Goal: Obtain resource: Obtain resource

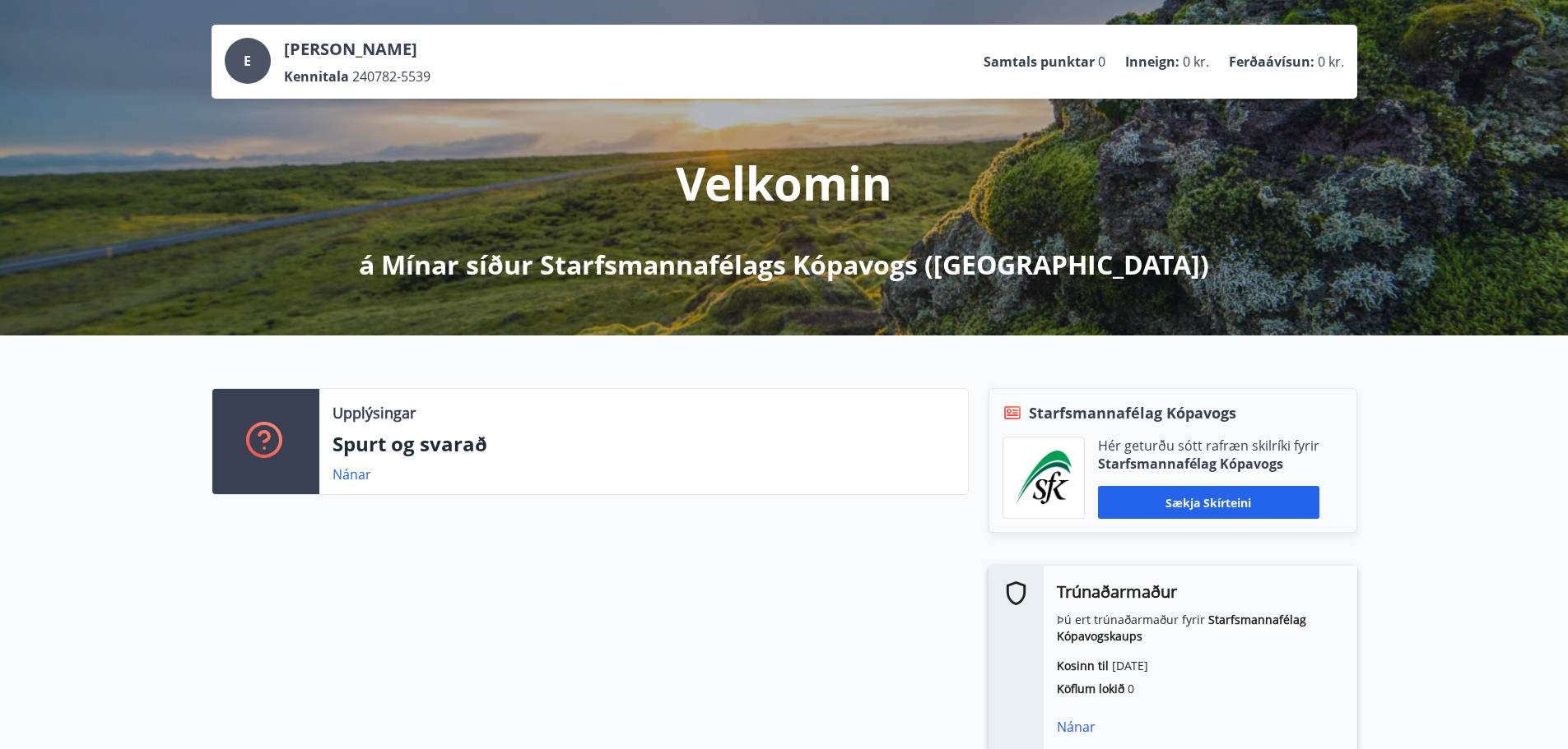
scroll to position [165, 0]
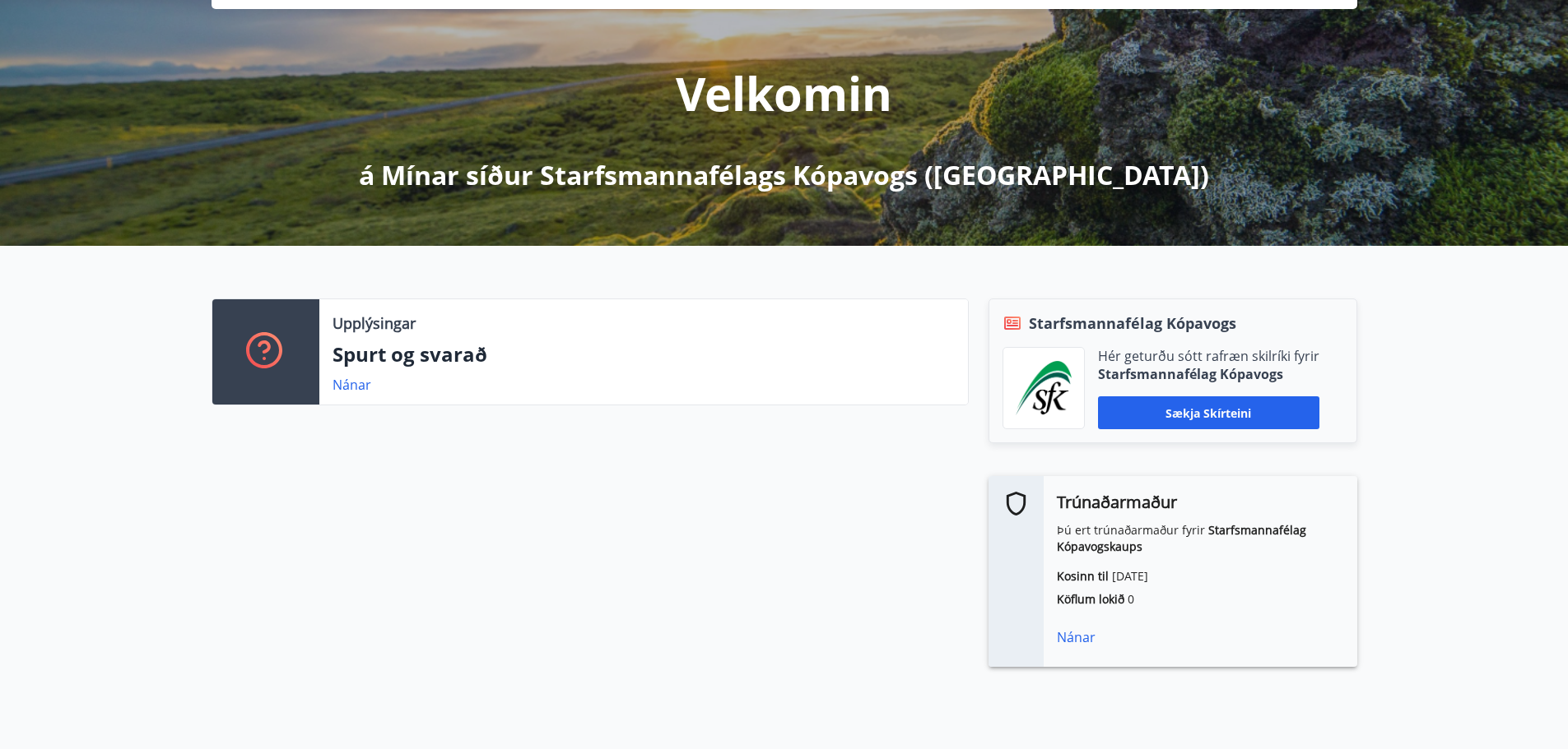
click at [1087, 639] on div "Nánar" at bounding box center [1200, 637] width 288 height 20
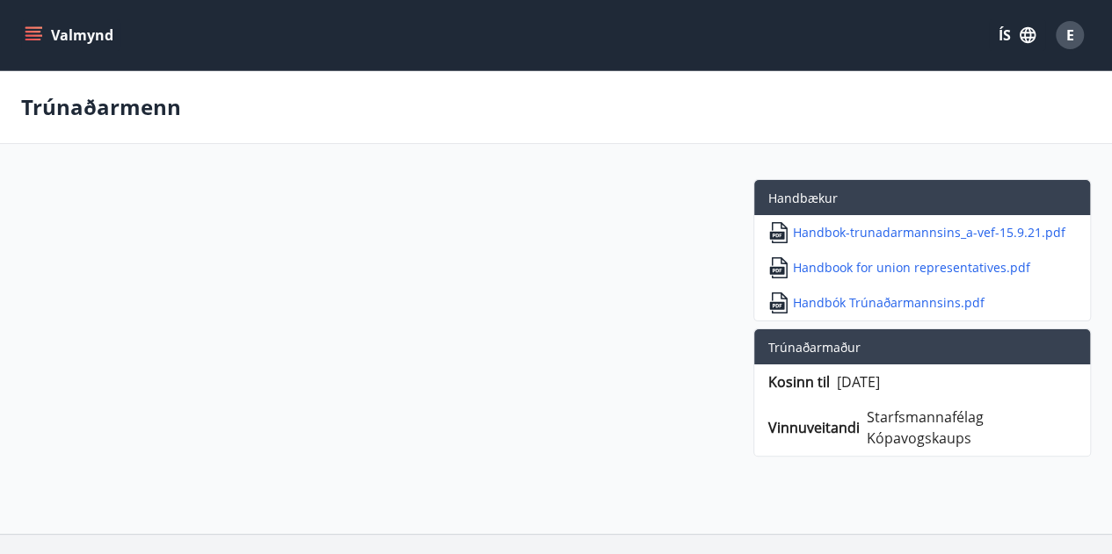
click at [40, 29] on icon "menu" at bounding box center [34, 35] width 18 height 18
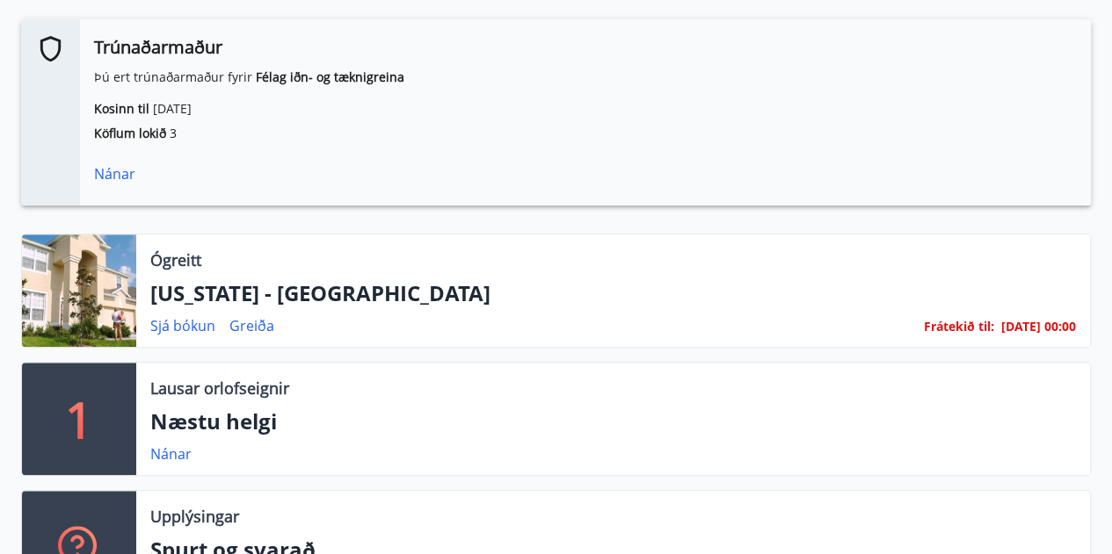
scroll to position [615, 0]
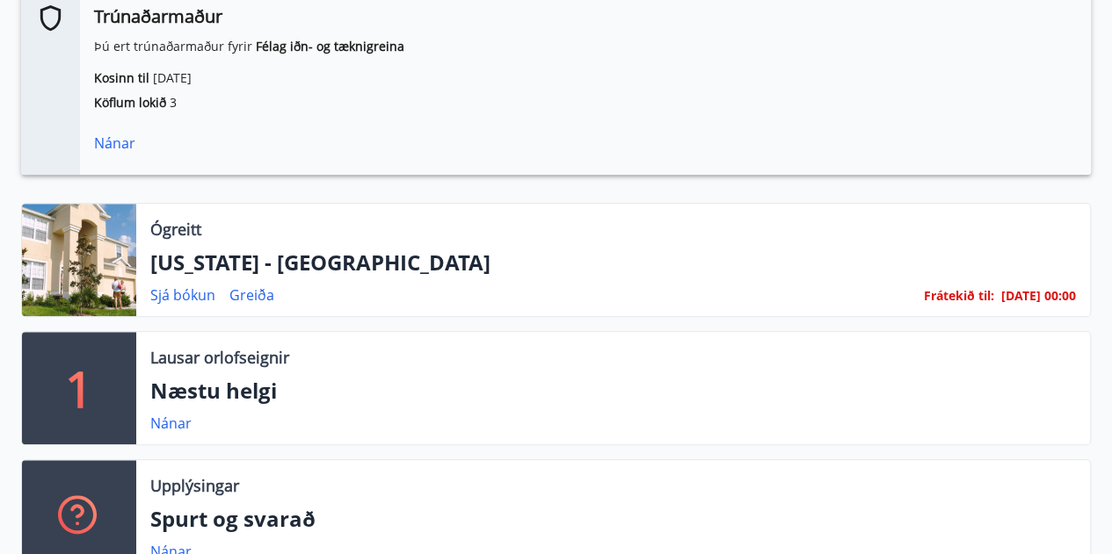
click at [115, 140] on div "Nánar" at bounding box center [585, 143] width 982 height 21
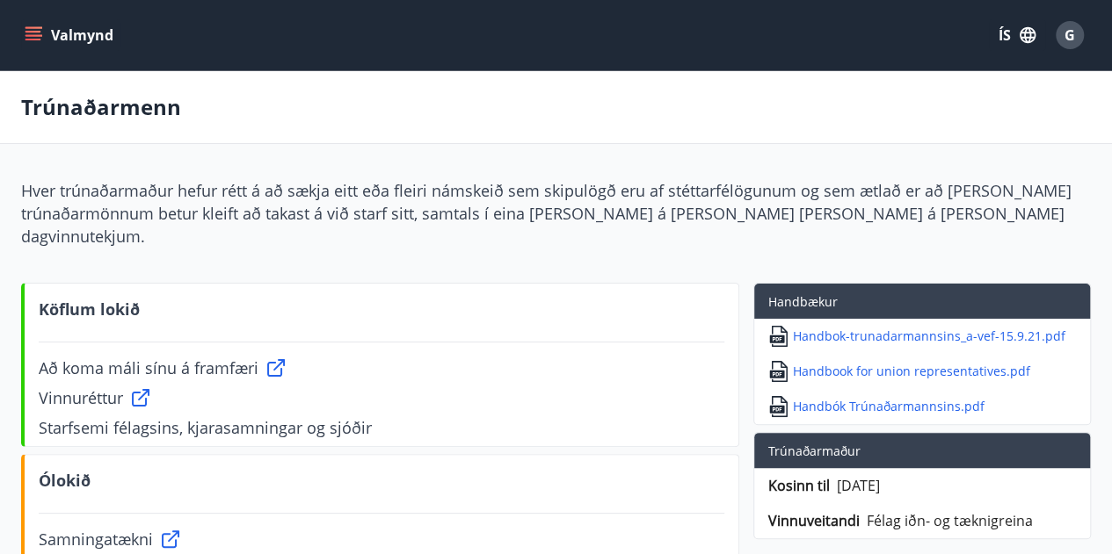
click at [30, 18] on div "Valmynd ÍS G" at bounding box center [555, 35] width 1069 height 42
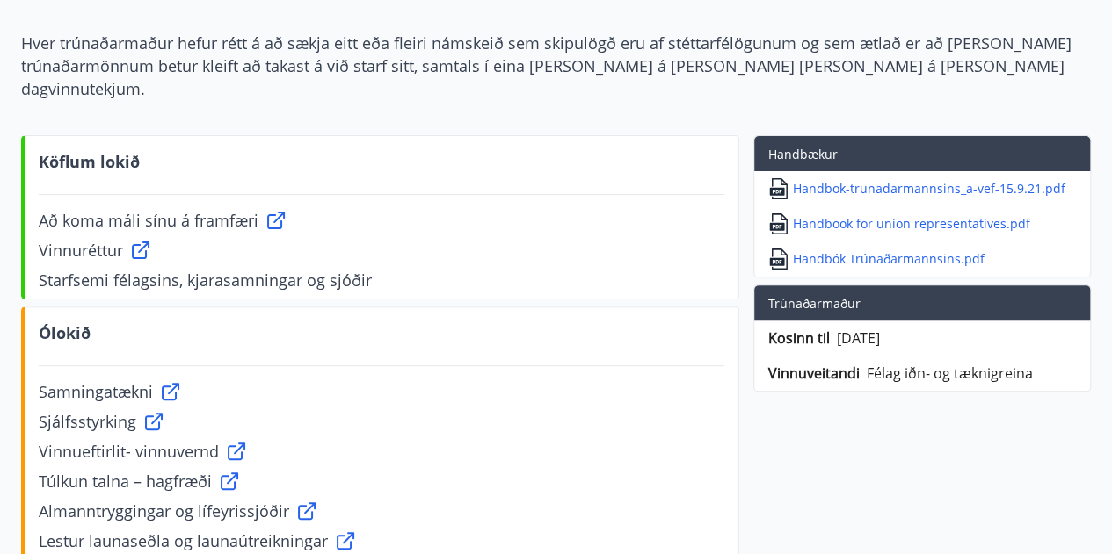
scroll to position [176, 0]
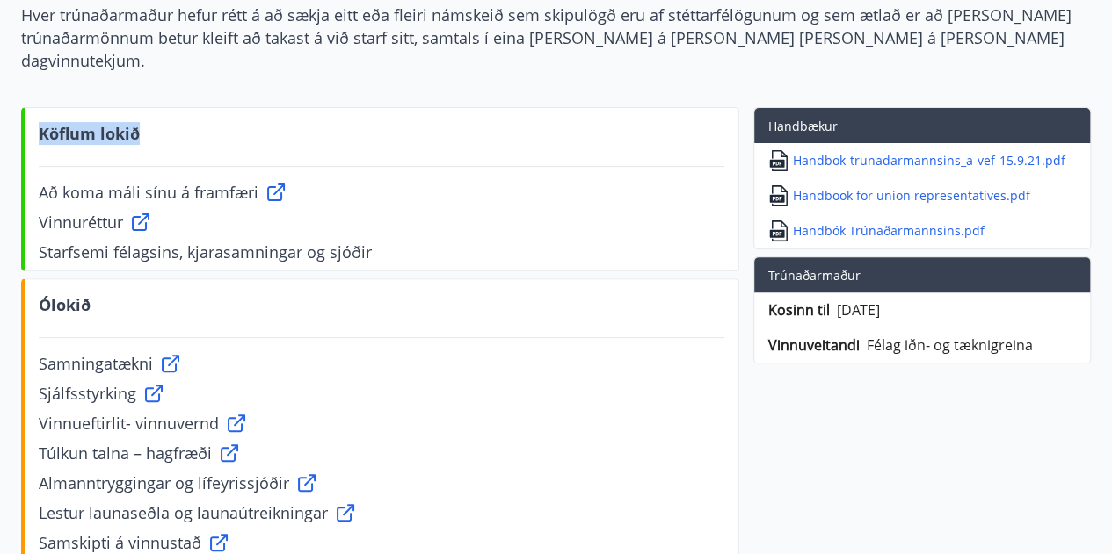
drag, startPoint x: 35, startPoint y: 112, endPoint x: 139, endPoint y: 93, distance: 105.5
click at [139, 107] on div "Köflum lokið Að koma máli sínu á framfæri Vinnuréttur Starfsemi félagsins, kjar…" at bounding box center [380, 189] width 718 height 164
click at [88, 181] on span "Að koma máli sínu á framfæri" at bounding box center [149, 192] width 220 height 23
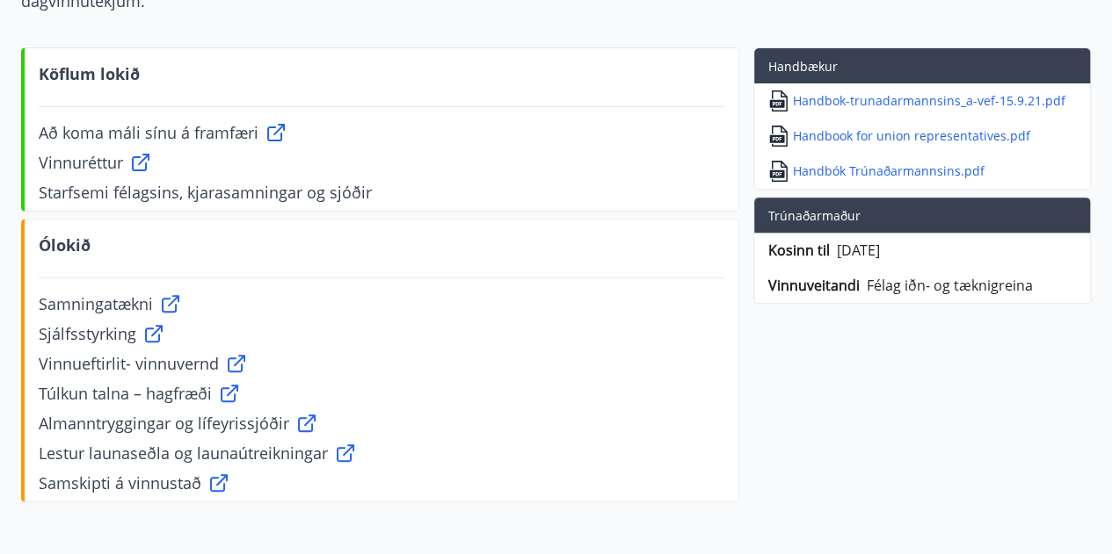
scroll to position [264, 0]
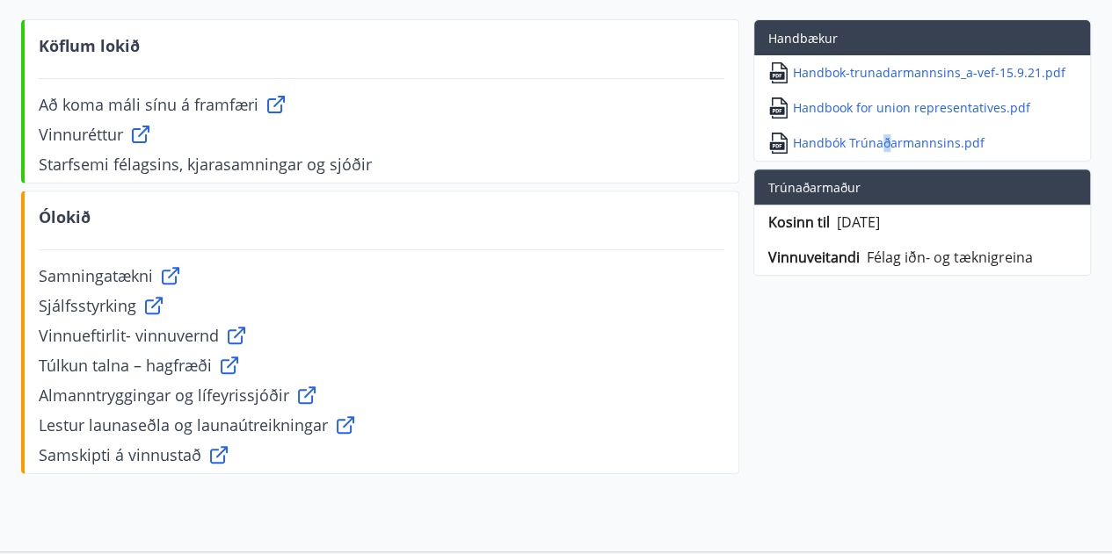
drag, startPoint x: 880, startPoint y: 112, endPoint x: 889, endPoint y: 120, distance: 13.1
click at [889, 134] on p "Handbók Trúnaðarmannsins.pdf" at bounding box center [889, 143] width 192 height 18
click at [1063, 83] on div "Handbok-trunadarmannsins_a-vef-15.9.21.pdf Handbook for union representatives.p…" at bounding box center [922, 107] width 336 height 105
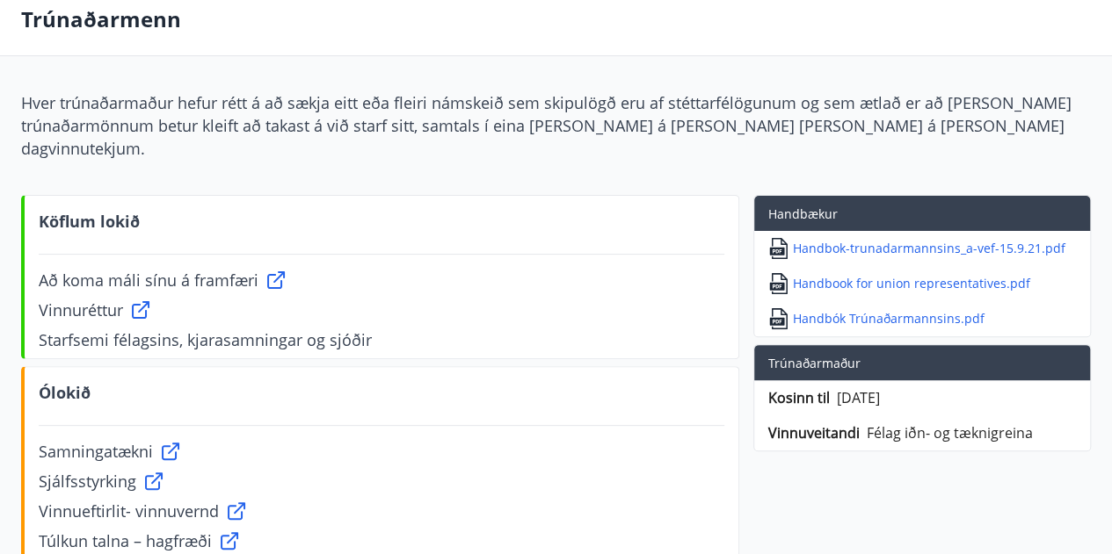
scroll to position [0, 0]
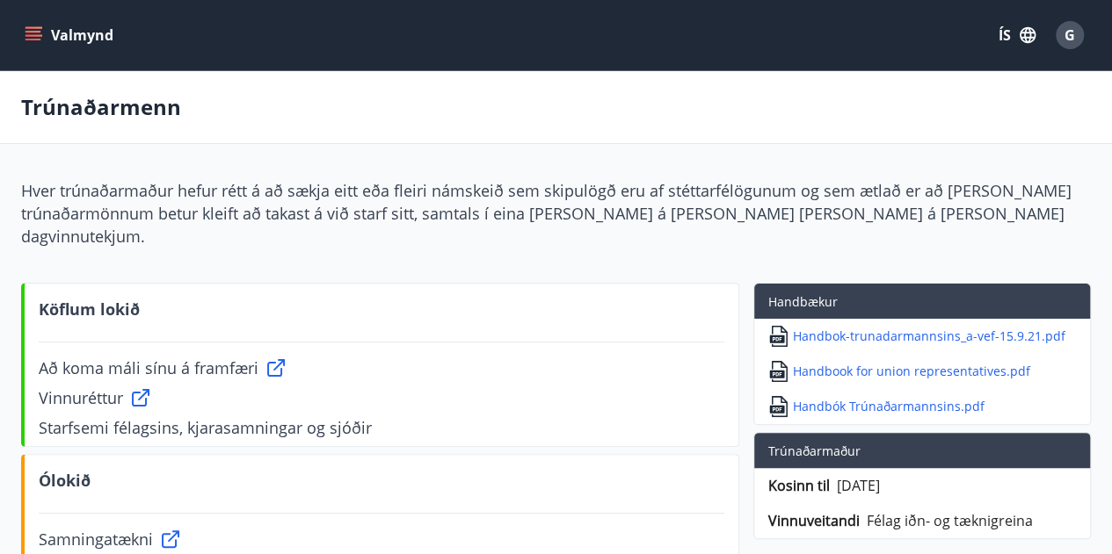
click at [30, 40] on icon "menu" at bounding box center [33, 40] width 16 height 2
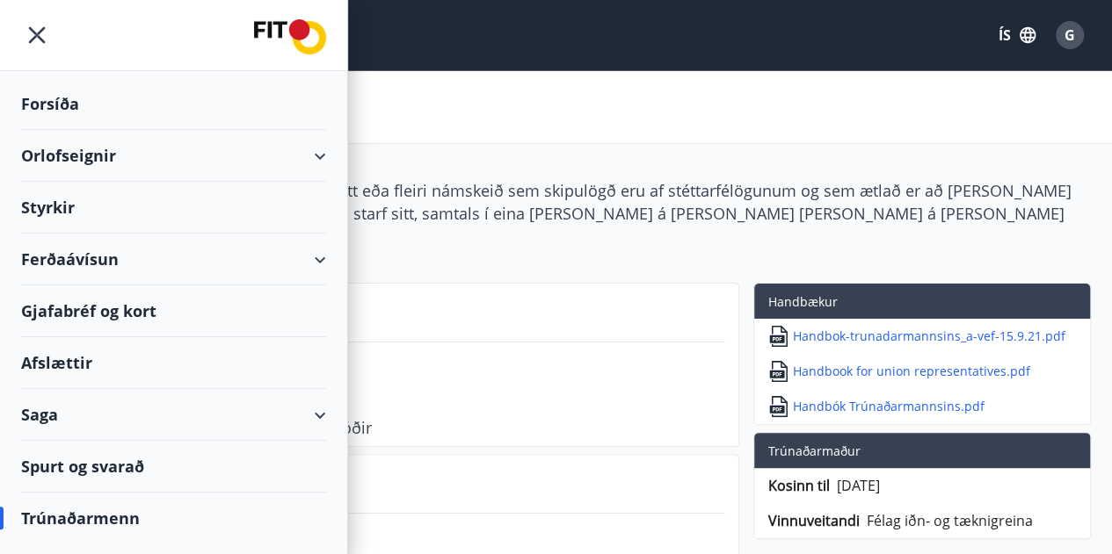
click at [42, 32] on icon "menu" at bounding box center [37, 35] width 32 height 32
